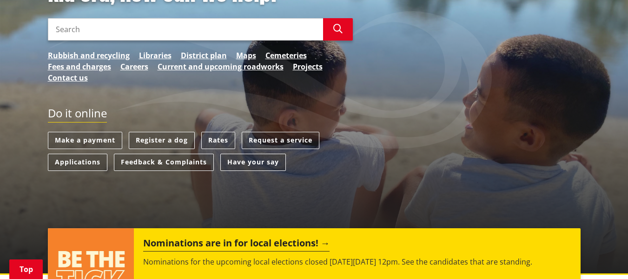
scroll to position [184, 0]
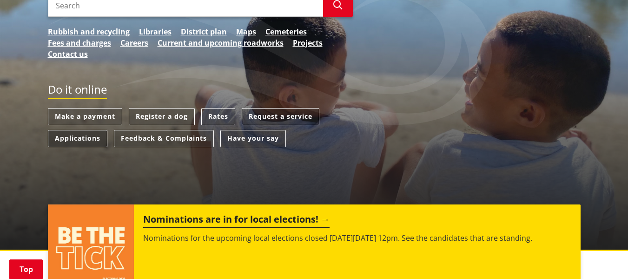
click at [73, 140] on link "Applications" at bounding box center [78, 138] width 60 height 17
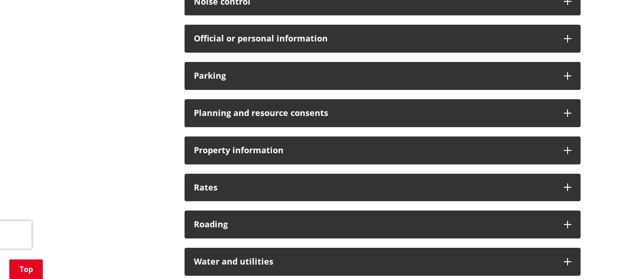
scroll to position [672, 0]
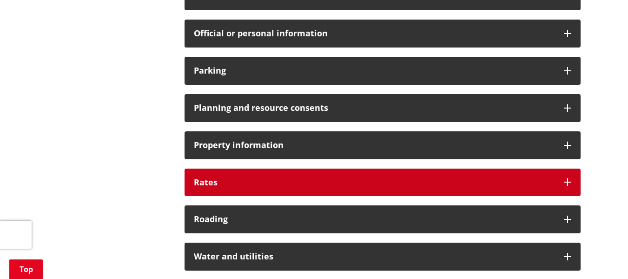
click at [569, 182] on icon at bounding box center [567, 181] width 7 height 7
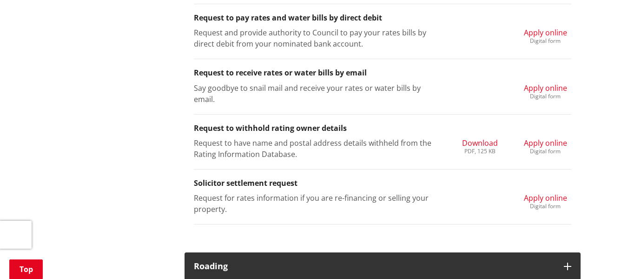
scroll to position [1156, 0]
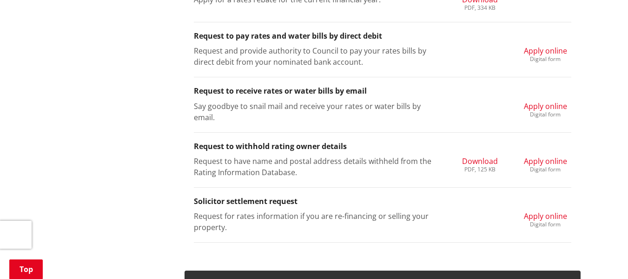
click at [543, 105] on span "Apply online" at bounding box center [545, 106] width 43 height 10
